Goal: Task Accomplishment & Management: Manage account settings

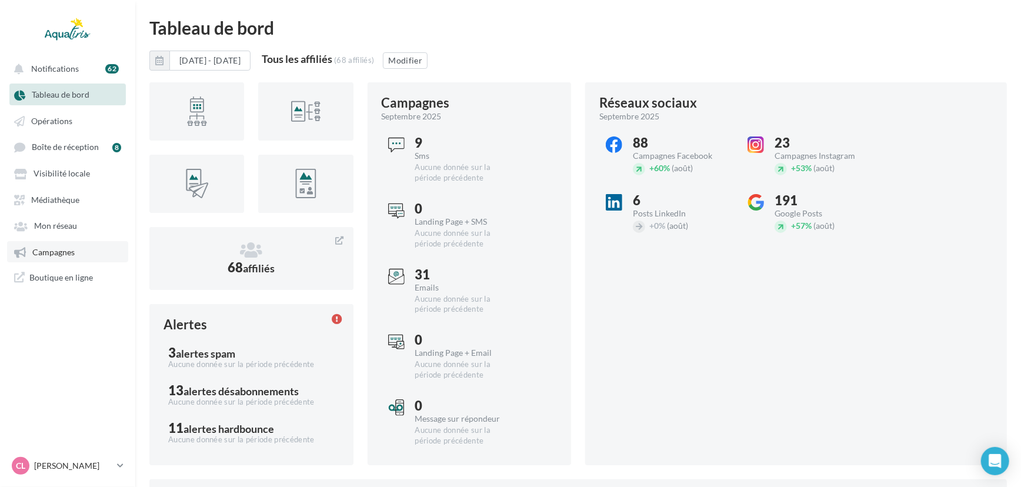
click at [71, 248] on link "Campagnes" at bounding box center [67, 251] width 121 height 21
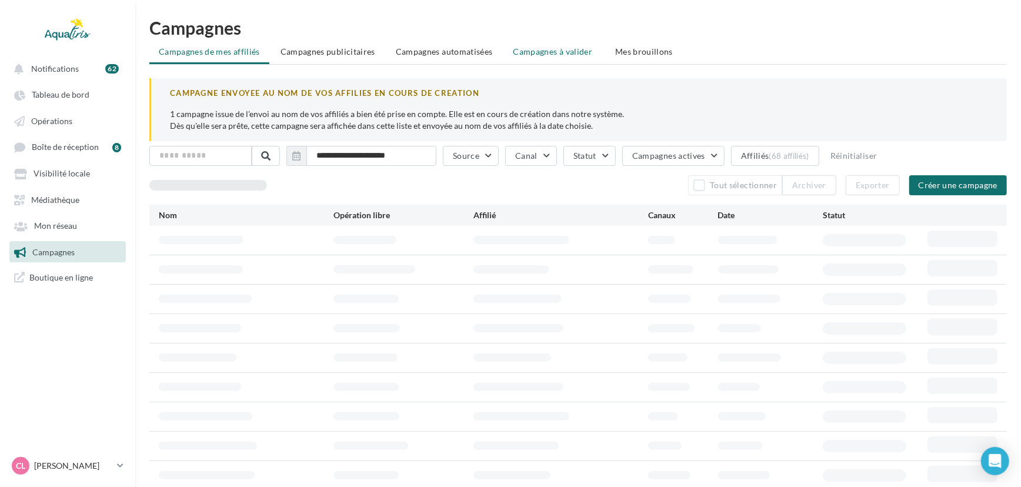
click at [527, 50] on span "Campagnes à valider" at bounding box center [553, 52] width 79 height 12
